Goal: Check status

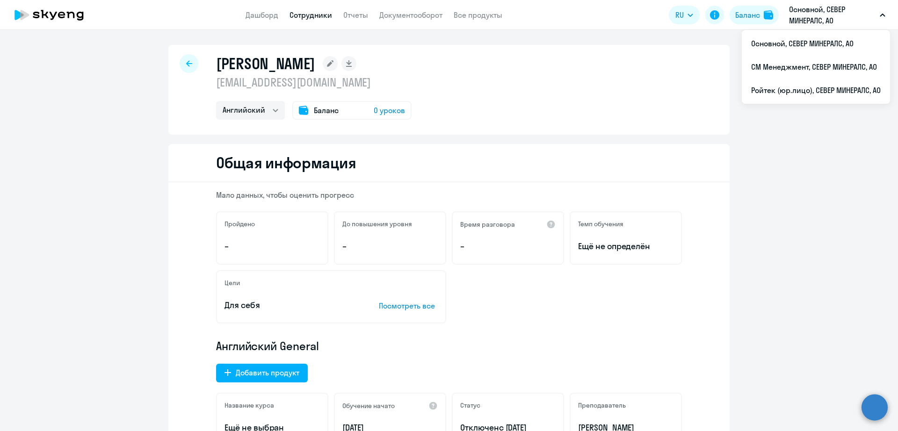
select select "english"
click at [799, 68] on li "СМ Менеджмент, СЕВЕР МИНЕРАЛС, АО" at bounding box center [816, 66] width 148 height 23
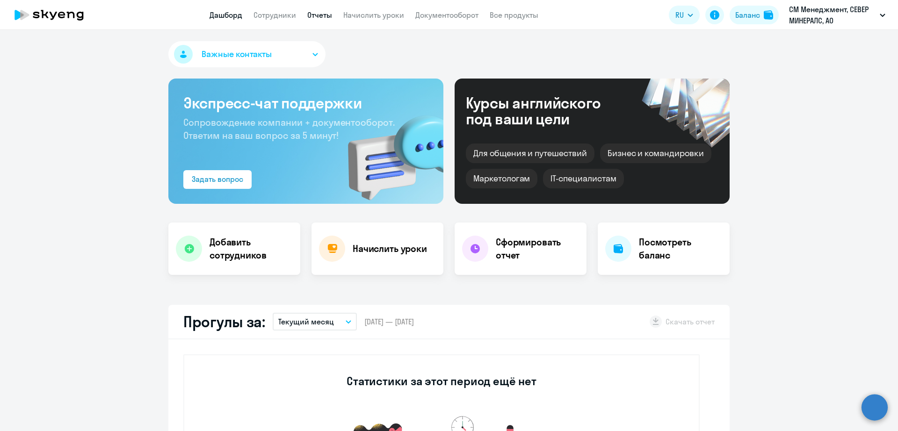
select select "30"
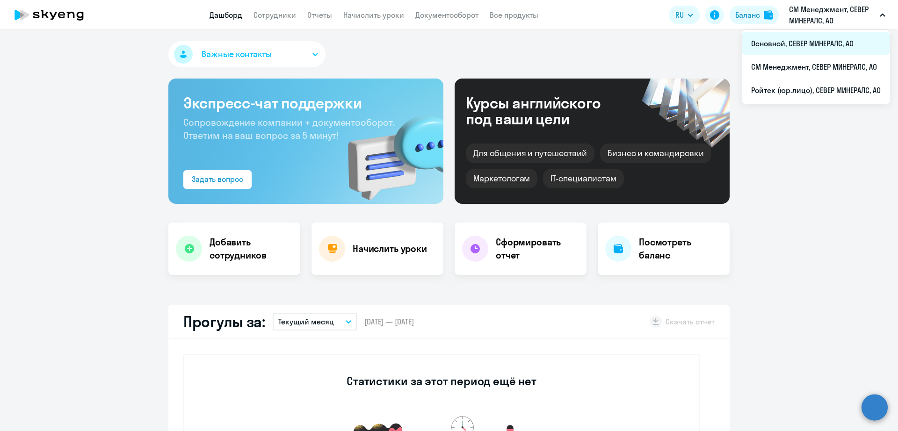
click at [805, 47] on li "Основной, СЕВЕР МИНЕРАЛС, АО" at bounding box center [816, 43] width 148 height 23
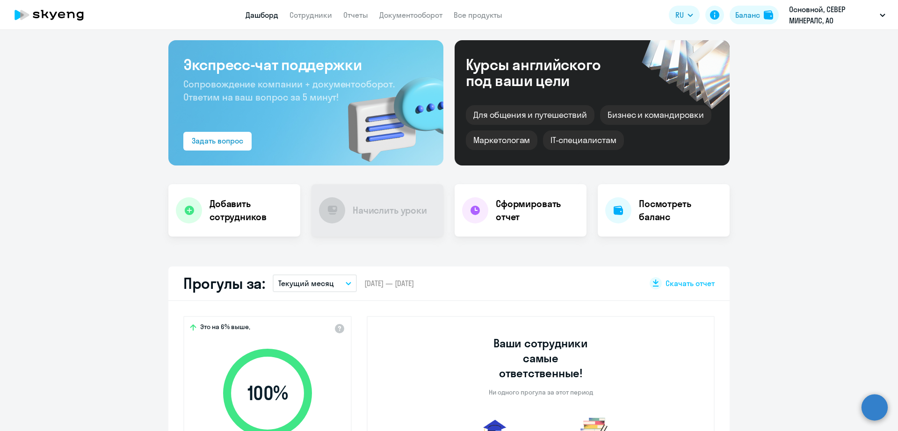
scroll to position [58, 0]
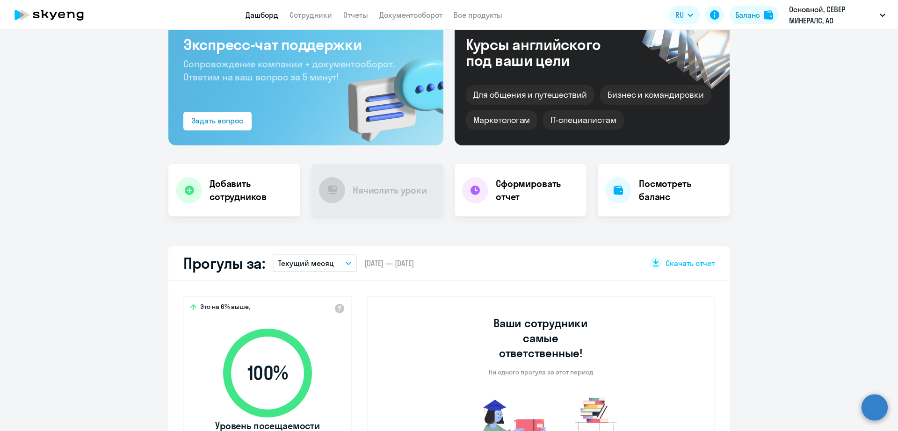
select select "30"
